Goal: Check status: Check status

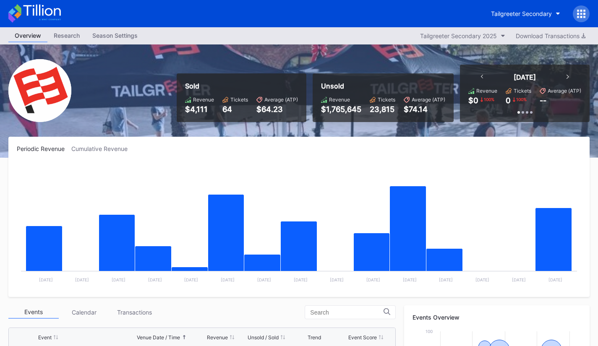
scroll to position [191, 0]
click at [481, 76] on icon at bounding box center [482, 77] width 3 height 4
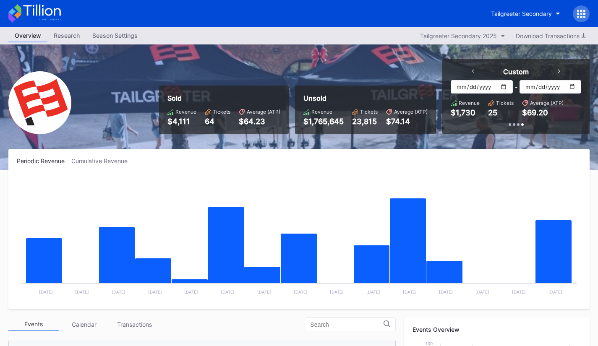
click at [505, 84] on input "[DATE]" at bounding box center [482, 86] width 62 height 13
type input "[DATE]"
click at [573, 84] on input "[DATE]" at bounding box center [551, 86] width 62 height 13
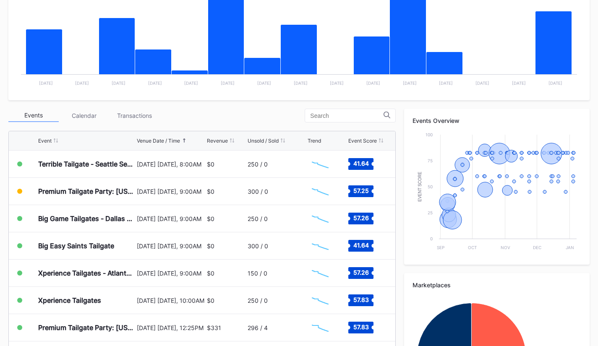
scroll to position [210, 0]
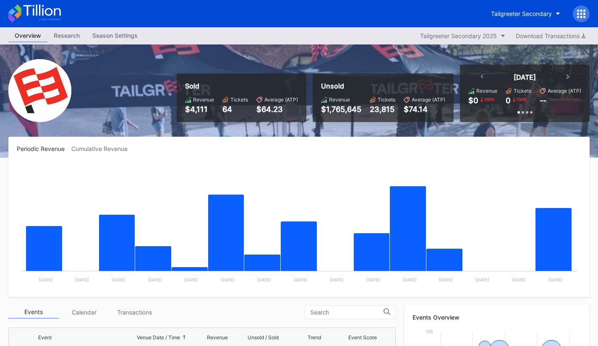
scroll to position [191, 0]
